Goal: Information Seeking & Learning: Learn about a topic

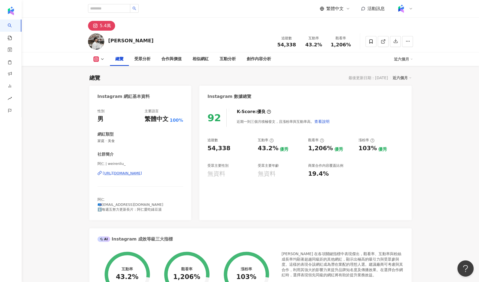
click at [386, 153] on div "追蹤數 54,338 互動率 43.2% 優秀 觀看率 1,206% 優秀 漲粉率 103% 優秀 受眾主要性別 無資料 受眾主要年齡 無資料 商業合作內容覆…" at bounding box center [306, 158] width 196 height 40
click at [91, 279] on div "互動率 43.2% 優秀 同等級網紅的互動率中位數為 0.68% 觀看率 1,206% 優秀 同等級網紅的觀看率中位數為 2.38% 漲粉率 103% 優秀 …" at bounding box center [250, 284] width 323 height 77
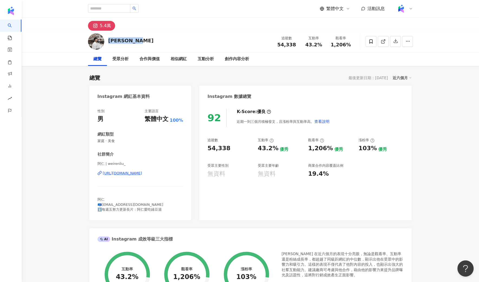
drag, startPoint x: 134, startPoint y: 40, endPoint x: 107, endPoint y: 41, distance: 27.2
click at [107, 41] on div "Weiren [PERSON_NAME] 追蹤數 54,338 互動率 43.2% 觀看率 1,206%" at bounding box center [250, 41] width 347 height 21
copy div "[PERSON_NAME]"
click at [143, 26] on div "5.4萬" at bounding box center [250, 24] width 347 height 13
drag, startPoint x: 140, startPoint y: 38, endPoint x: 110, endPoint y: 38, distance: 30.6
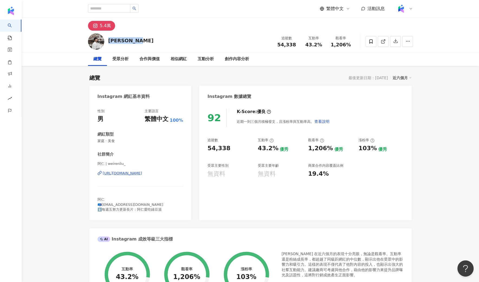
click at [110, 38] on div "Weiren Liu 追蹤數 54,338 互動率 43.2% 觀看率 1,206%" at bounding box center [250, 41] width 347 height 21
copy div "[PERSON_NAME]"
click at [145, 44] on div "Weiren Liu 追蹤數 54,338 互動率 43.2% 觀看率 1,206%" at bounding box center [250, 41] width 347 height 21
drag, startPoint x: 138, startPoint y: 40, endPoint x: 109, endPoint y: 40, distance: 29.0
click at [109, 40] on div "Weiren Liu 追蹤數 54,338 互動率 43.2% 觀看率 1,206%" at bounding box center [250, 41] width 347 height 21
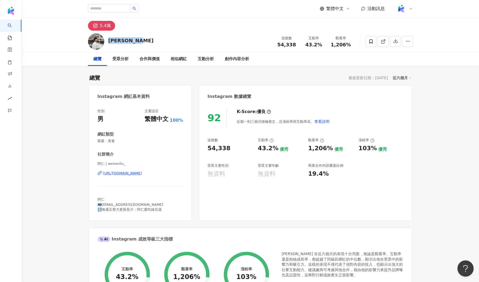
copy div "[PERSON_NAME]"
